Goal: Find specific page/section: Find specific page/section

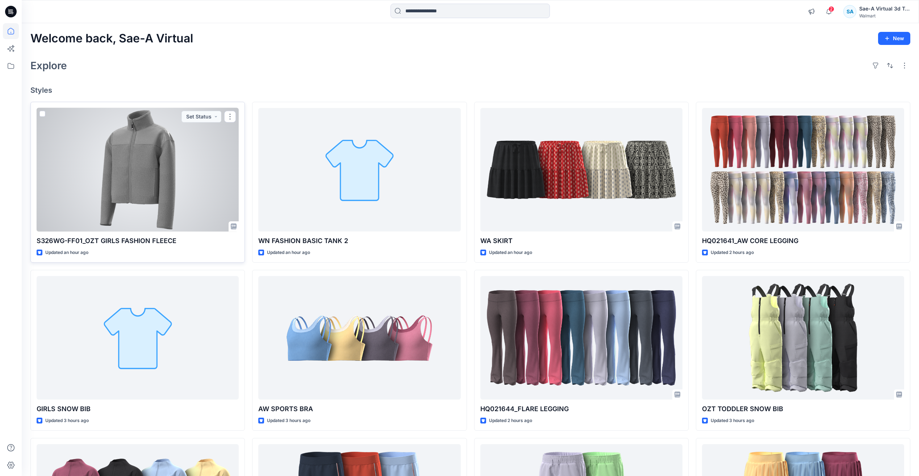
click at [157, 194] on div at bounding box center [138, 170] width 202 height 124
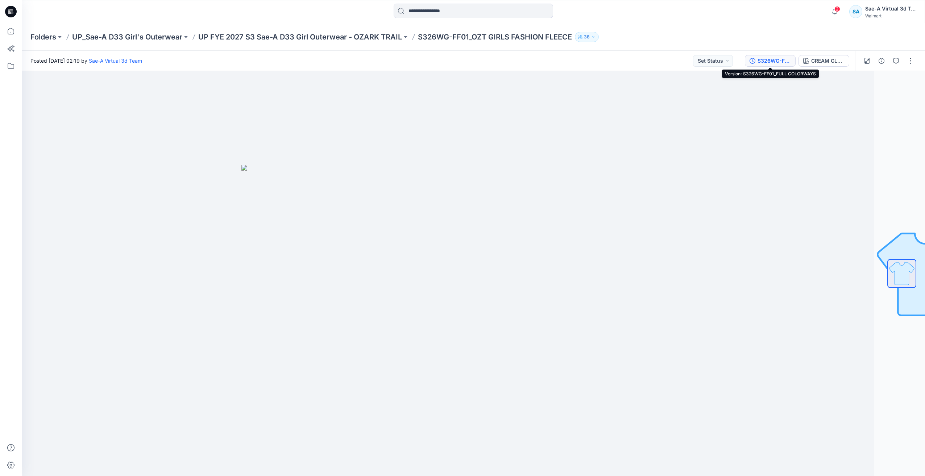
click at [775, 64] on div "S326WG-FF01_FULL COLORWAYS" at bounding box center [773, 61] width 33 height 8
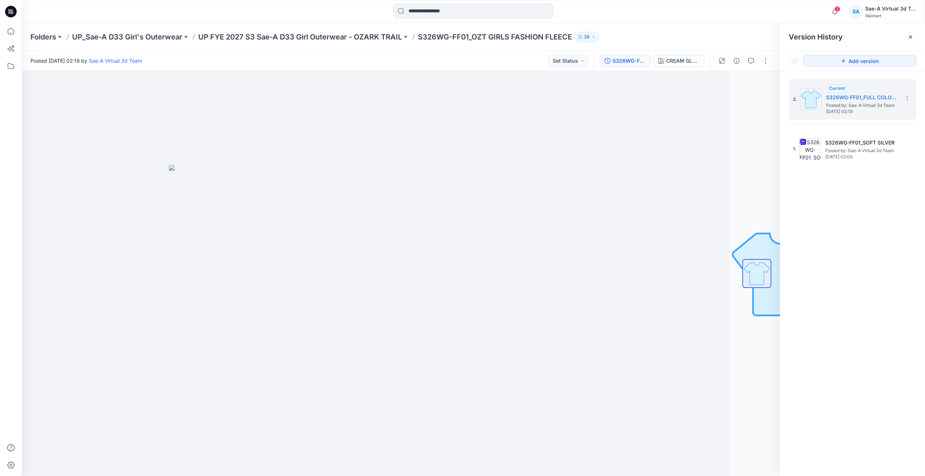
click at [821, 219] on div "2. Current S326WG-FF01_FULL COLORWAYS Posted by: Sae-A Virtual 3d Team [DATE] 0…" at bounding box center [852, 279] width 145 height 416
click at [855, 148] on span "Posted by: Sae-A Virtual 3d Team" at bounding box center [861, 150] width 72 height 7
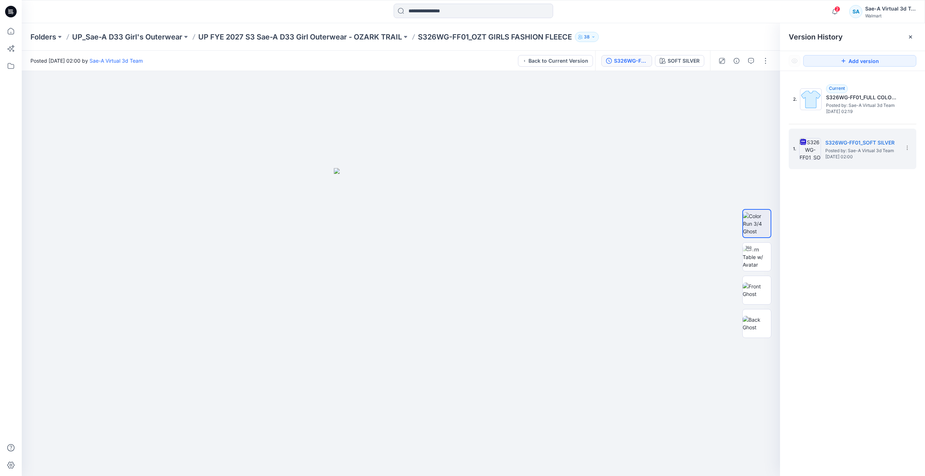
click at [867, 206] on div "2. Current S326WG-FF01_FULL COLORWAYS Posted by: Sae-A Virtual 3d Team [DATE] 0…" at bounding box center [852, 279] width 145 height 416
click at [765, 261] on img at bounding box center [757, 257] width 28 height 23
drag, startPoint x: 482, startPoint y: 468, endPoint x: 519, endPoint y: 459, distance: 38.8
click at [519, 459] on div at bounding box center [401, 273] width 758 height 405
click at [356, 38] on p "UP FYE 2027 S3 Sae-A D33 Girl Outerwear - OZARK TRAIL" at bounding box center [300, 37] width 204 height 10
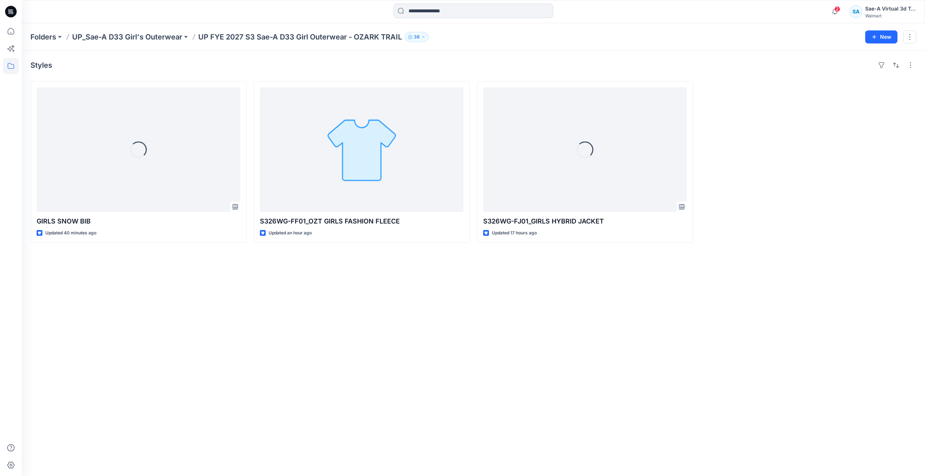
click at [449, 354] on div "Styles Loading... GIRLS SNOW BIB Updated 40 minutes ago S326WG-FF01_OZT GIRLS F…" at bounding box center [473, 263] width 903 height 425
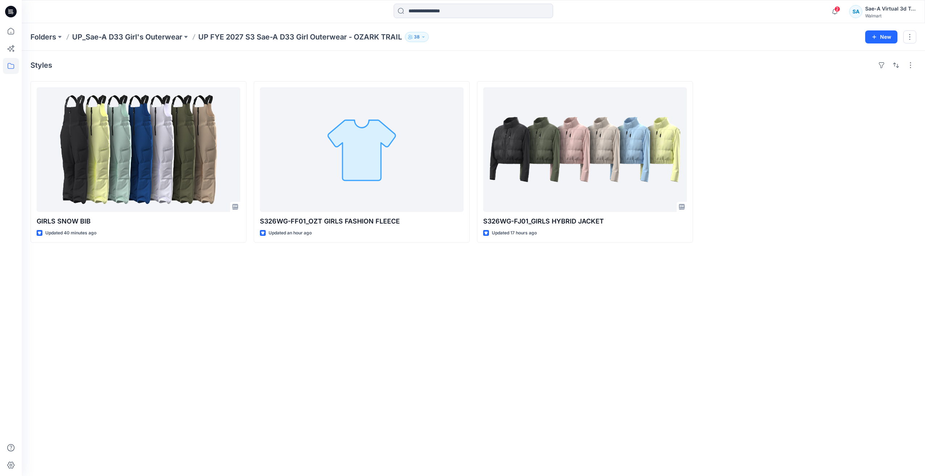
click at [160, 30] on div "Folders UP_Sae-A D33 Girl's Outerwear UP FYE 2027 S3 Sae-A D33 Girl Outerwear -…" at bounding box center [473, 37] width 903 height 28
click at [160, 31] on div "Folders UP_Sae-A D33 Girl's Outerwear UP FYE 2027 S3 Sae-A D33 Girl Outerwear -…" at bounding box center [473, 37] width 903 height 28
drag, startPoint x: 160, startPoint y: 31, endPoint x: 124, endPoint y: 34, distance: 36.4
click at [124, 34] on p "UP_Sae-A D33 Girl's Outerwear" at bounding box center [127, 37] width 110 height 10
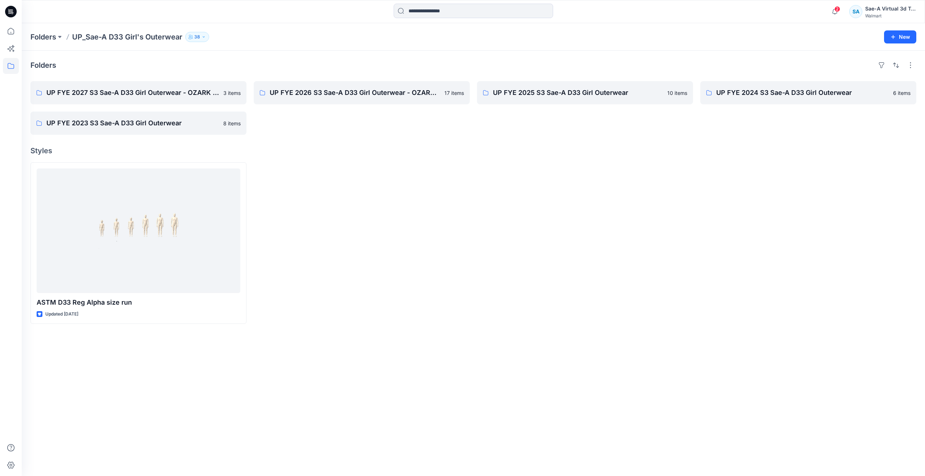
click at [8, 11] on icon at bounding box center [11, 12] width 12 height 12
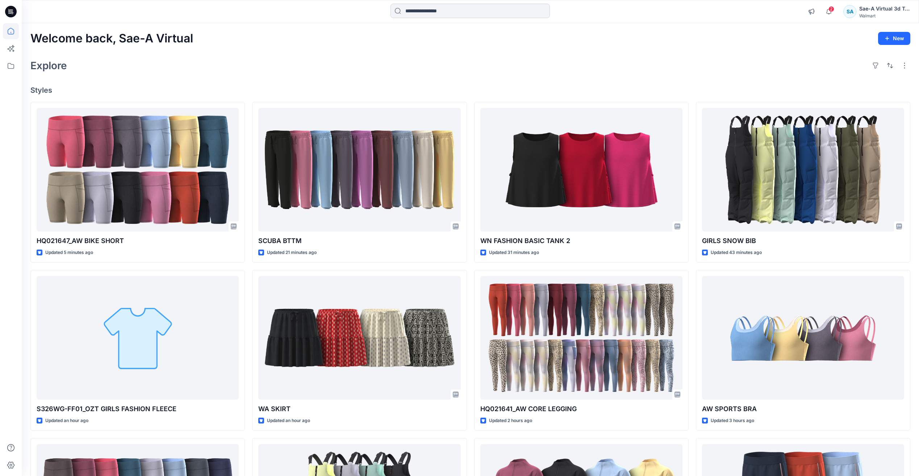
click at [456, 12] on input at bounding box center [470, 11] width 159 height 14
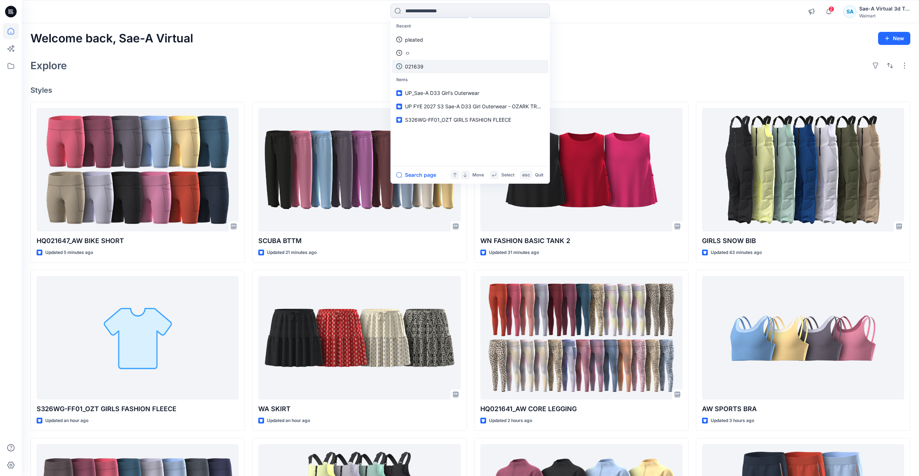
click at [436, 70] on link "021639" at bounding box center [470, 66] width 157 height 13
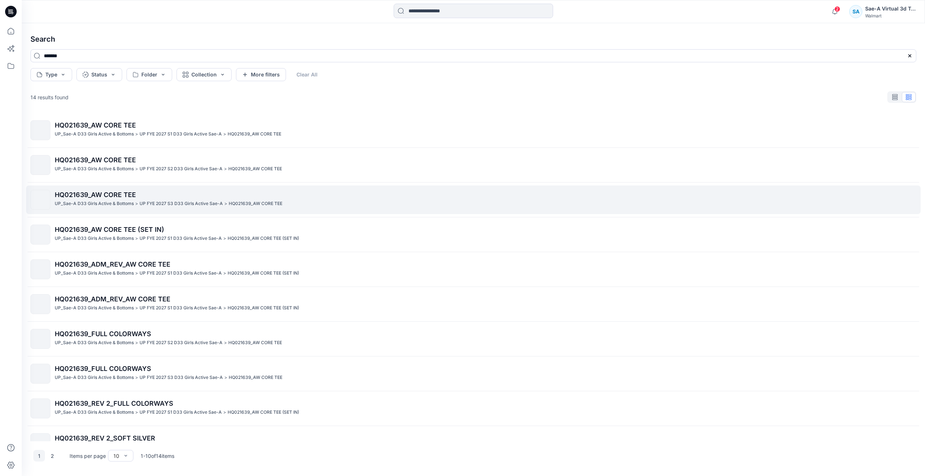
click at [219, 205] on p "UP FYE 2027 S3 D33 Girls Active Sae-A" at bounding box center [181, 204] width 83 height 8
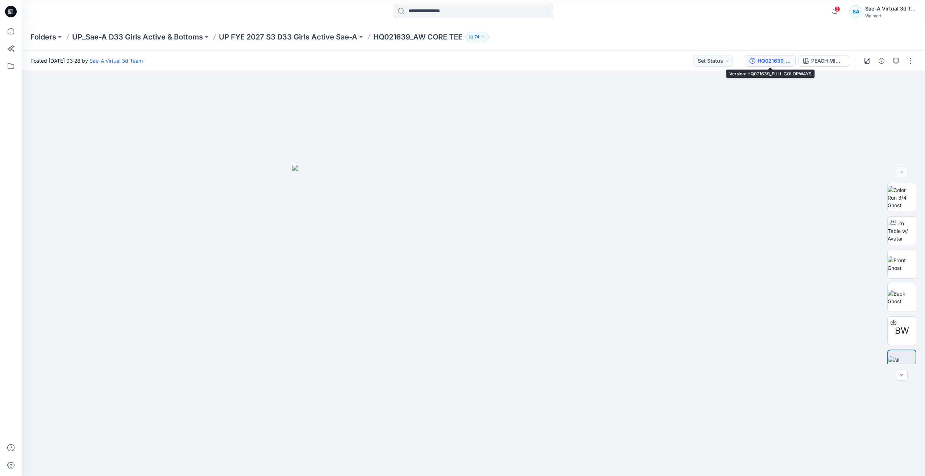
click at [765, 61] on div "HQ021639_FULL COLORWAYS" at bounding box center [773, 61] width 33 height 8
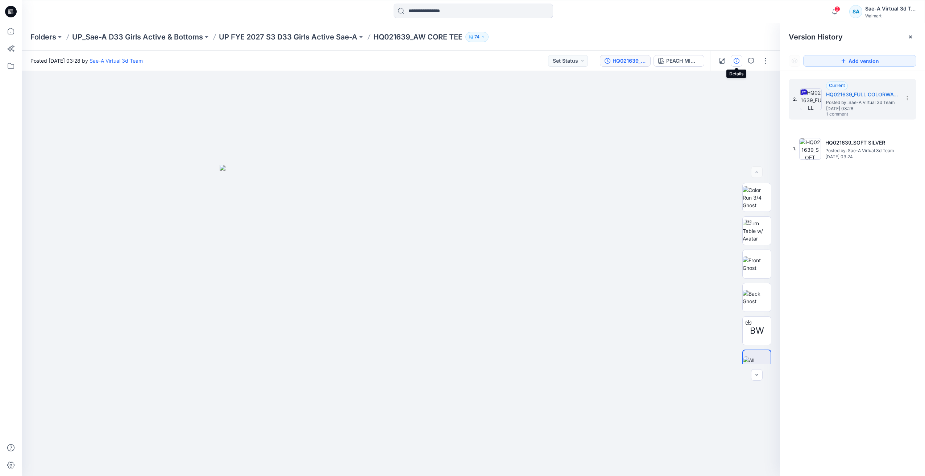
click at [737, 64] on button "button" at bounding box center [737, 61] width 12 height 12
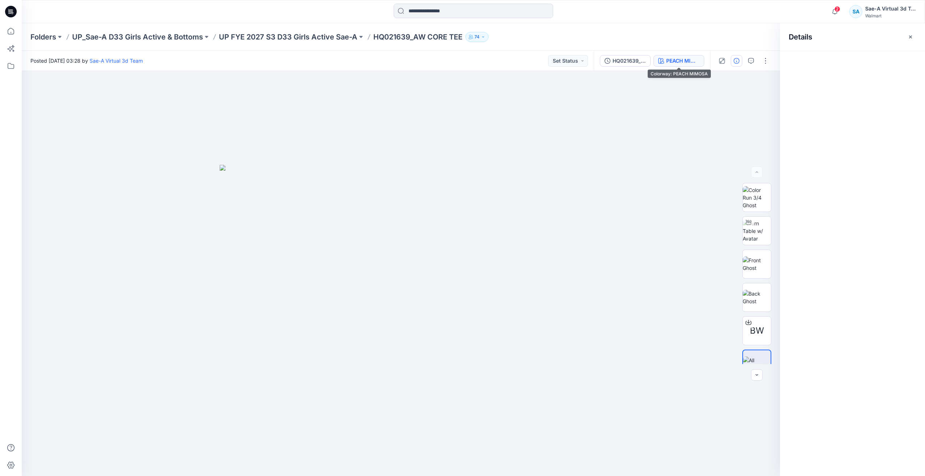
click at [674, 61] on div "PEACH MIMOSA" at bounding box center [682, 61] width 33 height 8
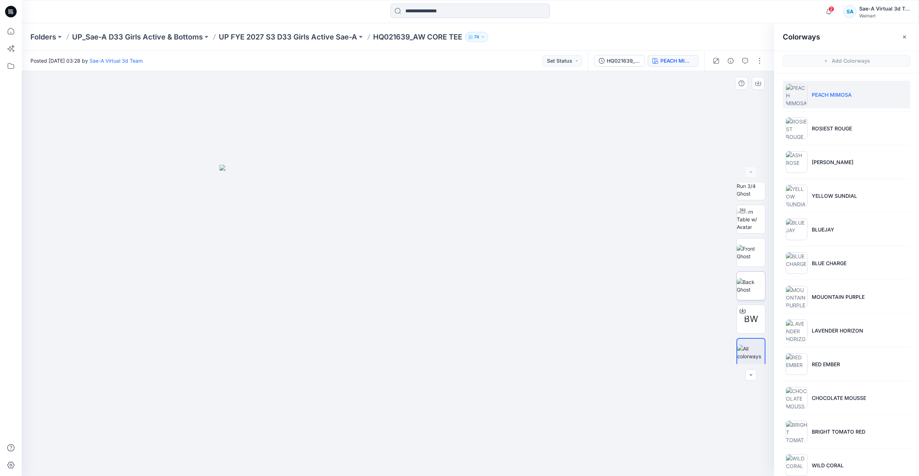
scroll to position [14, 0]
